Goal: Task Accomplishment & Management: Use online tool/utility

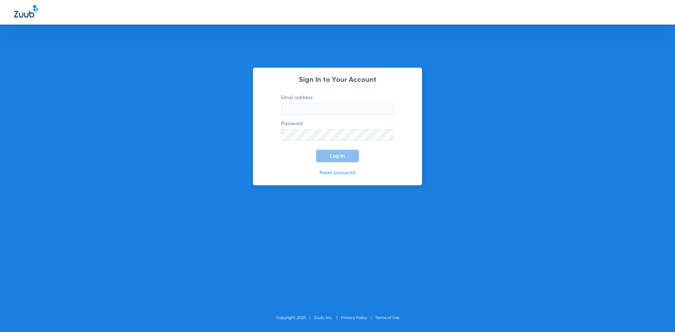
type input "[EMAIL_ADDRESS][DOMAIN_NAME]"
click at [342, 158] on span "Log In" at bounding box center [337, 156] width 15 height 6
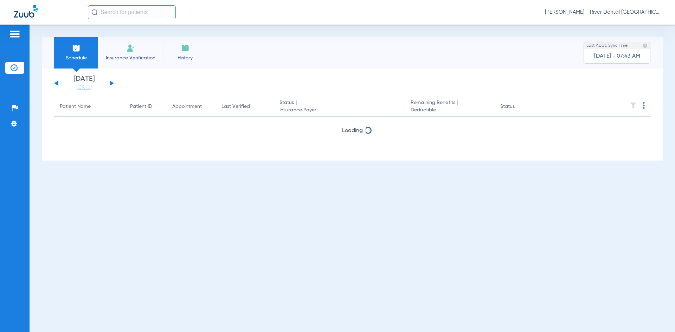
click at [112, 82] on div "[DATE] [DATE] [DATE] [DATE] [DATE] [DATE] [DATE] [DATE] [DATE] [DATE] [DATE] [D…" at bounding box center [84, 83] width 60 height 15
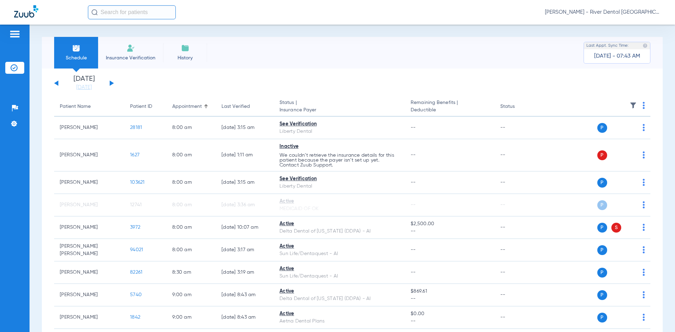
click at [111, 83] on button at bounding box center [112, 82] width 4 height 5
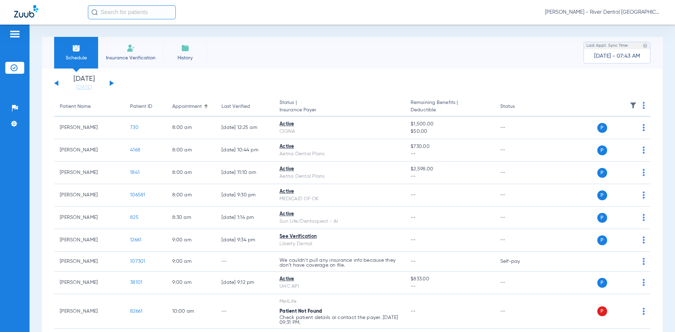
click at [642, 106] on img at bounding box center [643, 105] width 2 height 7
click at [604, 136] on span "Verify All" at bounding box center [612, 133] width 42 height 5
